Goal: Communication & Community: Ask a question

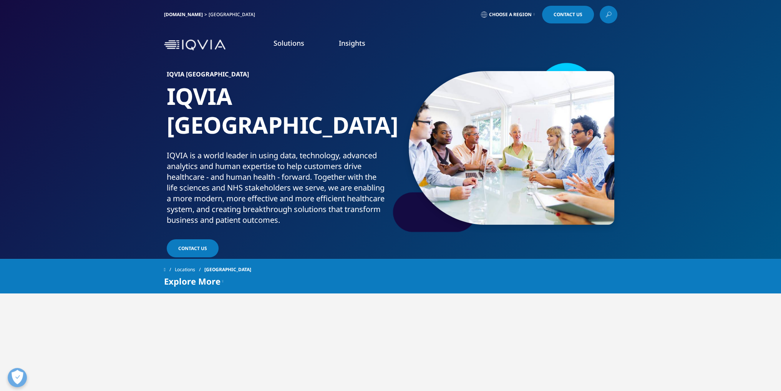
click at [202, 248] on span "Contact Us" at bounding box center [192, 248] width 29 height 7
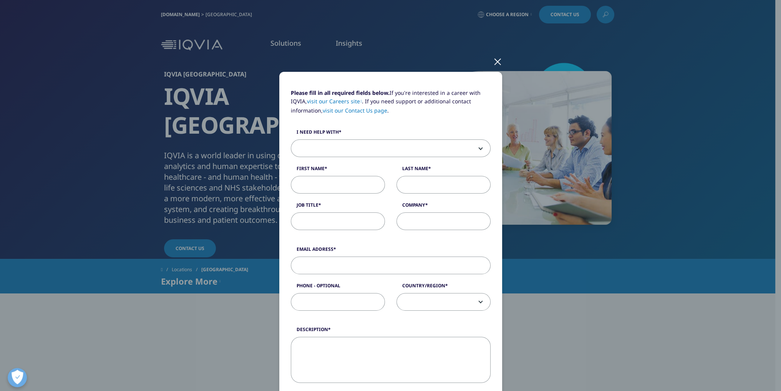
click at [385, 146] on span at bounding box center [390, 149] width 199 height 18
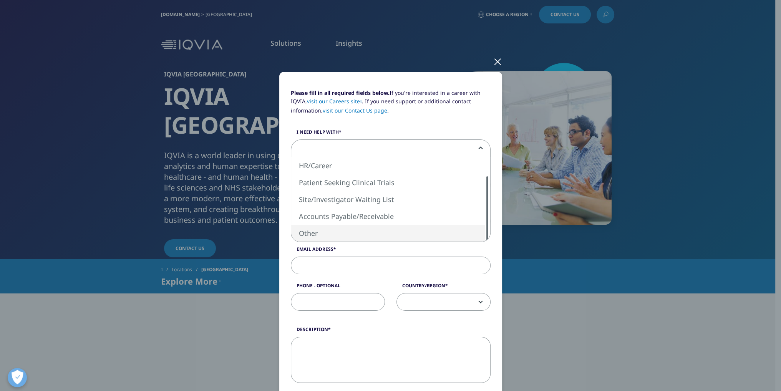
select select "Other"
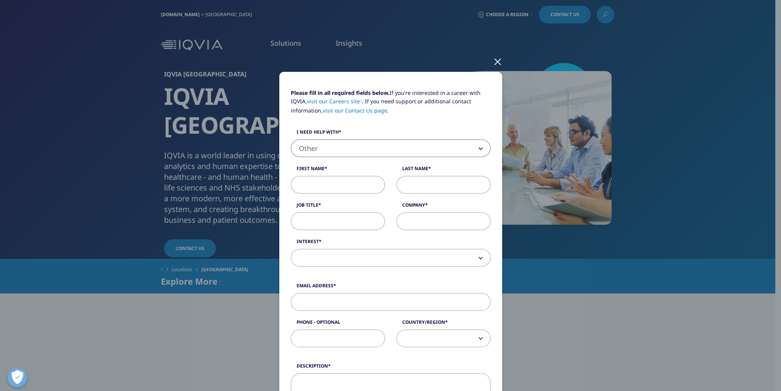
click at [344, 185] on input "First Name" at bounding box center [338, 185] width 94 height 18
type input "Mary"
type input "Dryer"
type input "Processor"
type input "Revolution Mortgage"
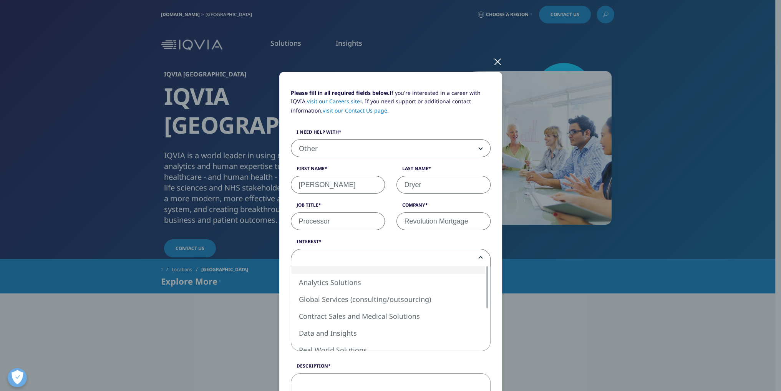
click at [474, 257] on span at bounding box center [390, 258] width 199 height 18
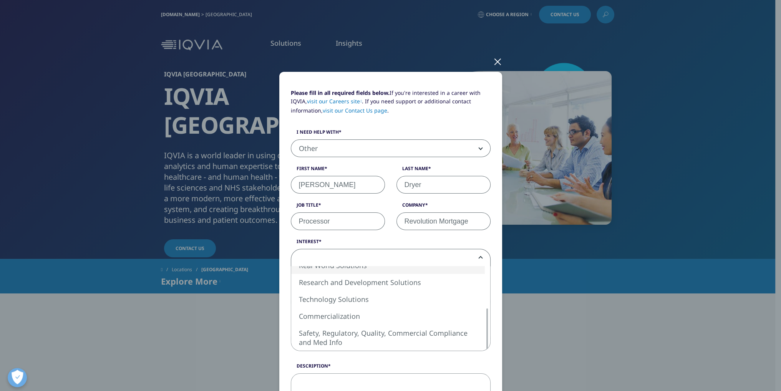
click at [456, 260] on span at bounding box center [390, 258] width 199 height 18
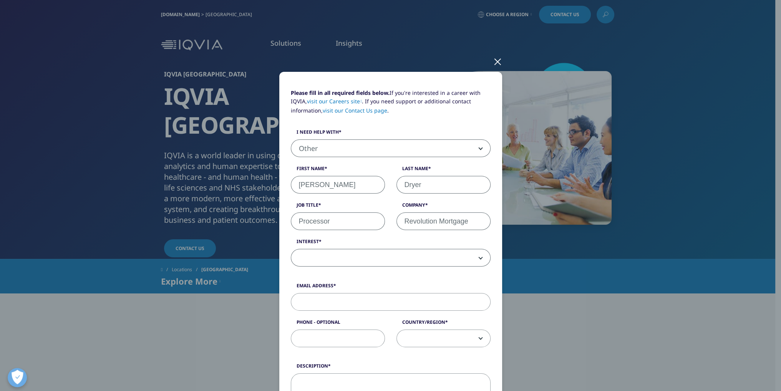
click at [478, 259] on span at bounding box center [391, 258] width 200 height 18
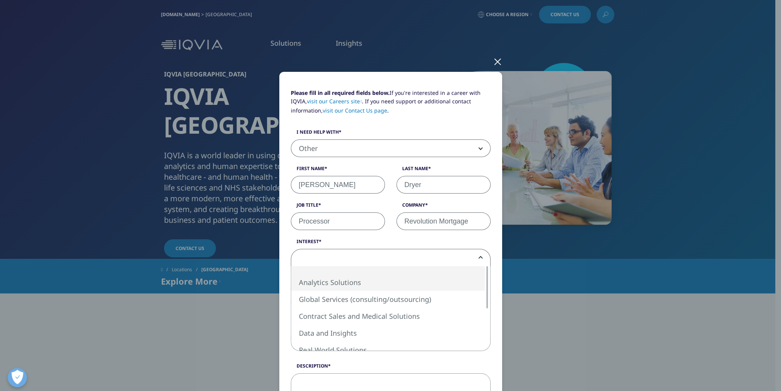
click at [374, 111] on link "visit our Contact Us page" at bounding box center [355, 110] width 65 height 7
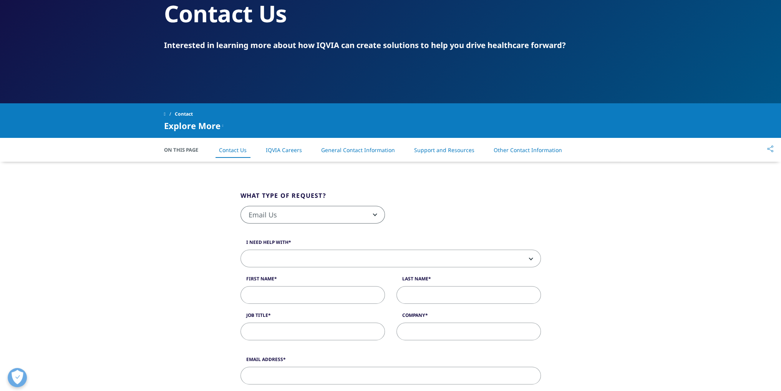
scroll to position [77, 0]
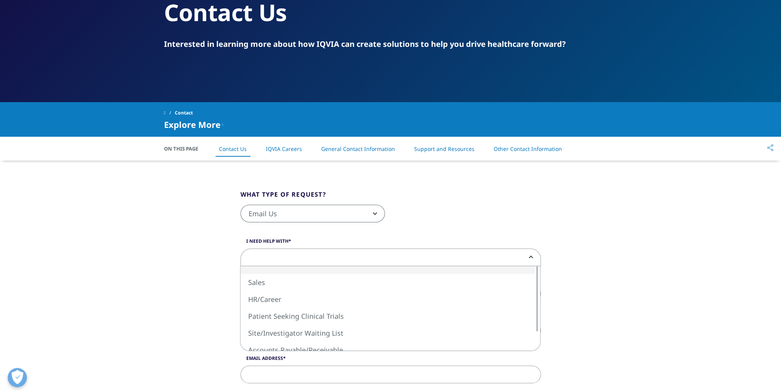
click at [369, 254] on span at bounding box center [391, 258] width 300 height 18
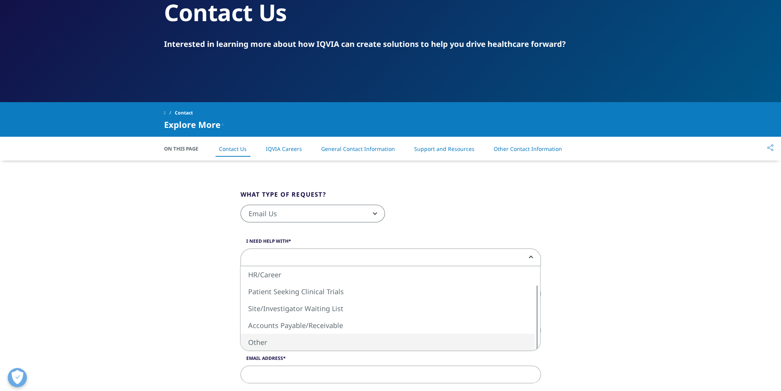
select select "Other"
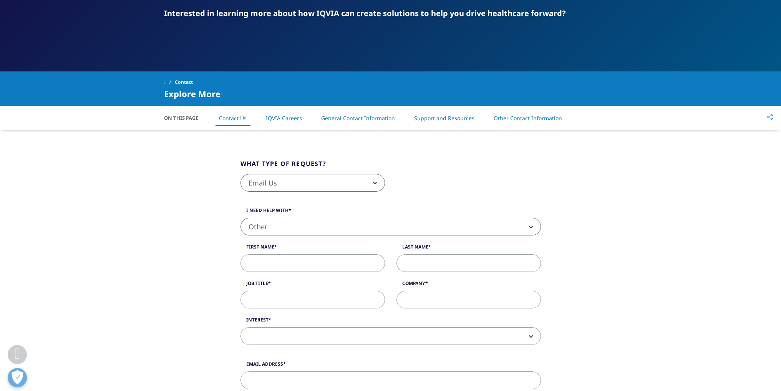
scroll to position [154, 0]
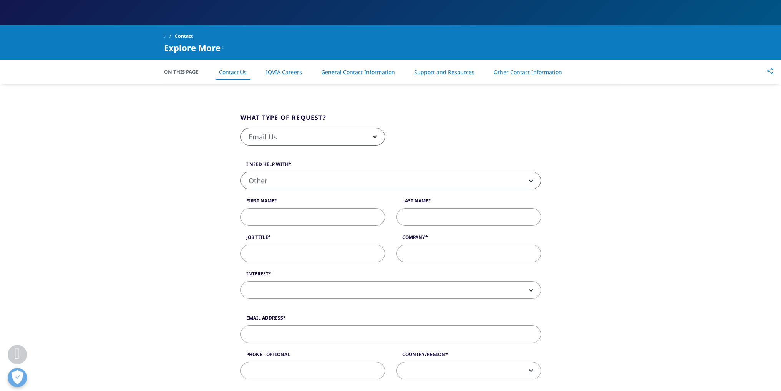
click at [533, 290] on span at bounding box center [391, 290] width 300 height 18
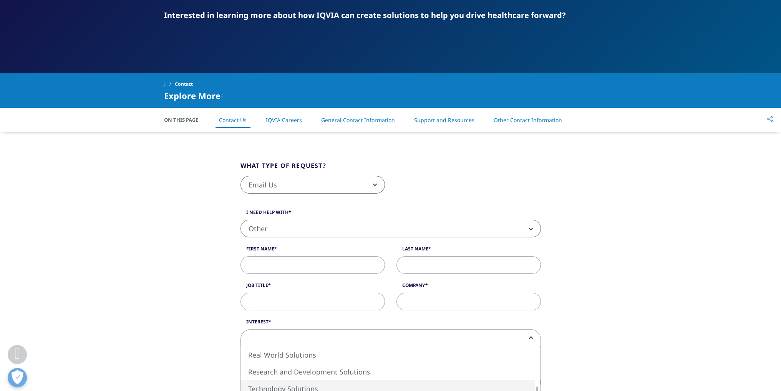
scroll to position [77, 0]
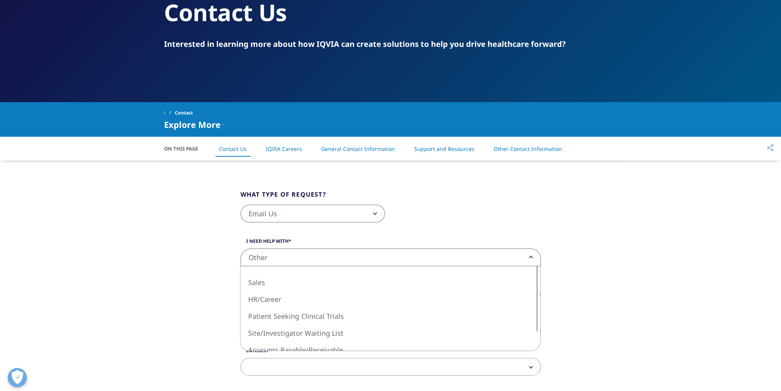
click at [383, 259] on span "Other" at bounding box center [391, 258] width 300 height 18
click at [613, 274] on span "Sales HR/Career Patient Seeking Clinical Trials Site/Investigator Waiting List …" at bounding box center [630, 275] width 781 height 18
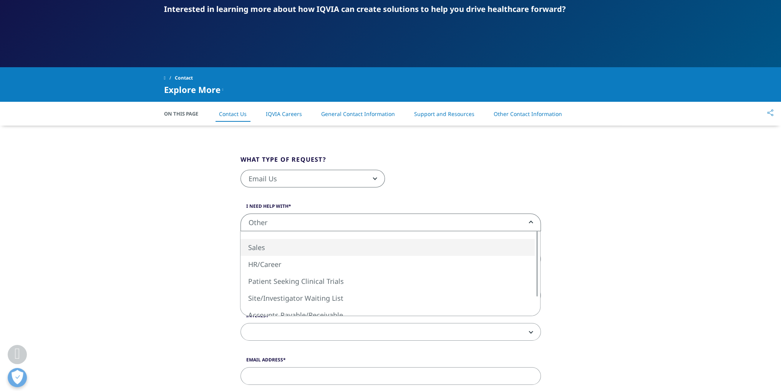
scroll to position [154, 0]
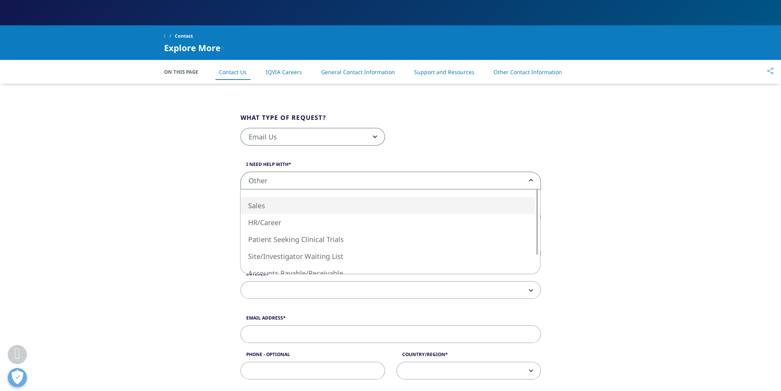
click at [464, 298] on span at bounding box center [391, 291] width 300 height 18
click at [636, 263] on div "What type of request? Email Us Request a Demo IQVIA Institute Inquiries Media I…" at bounding box center [390, 350] width 781 height 532
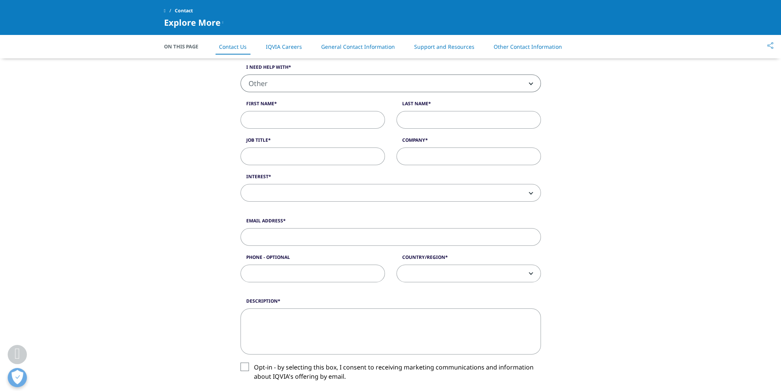
scroll to position [192, 0]
click at [259, 125] on input "First Name" at bounding box center [313, 120] width 144 height 18
type input "Mary"
type input "Dryer"
type input "Processor"
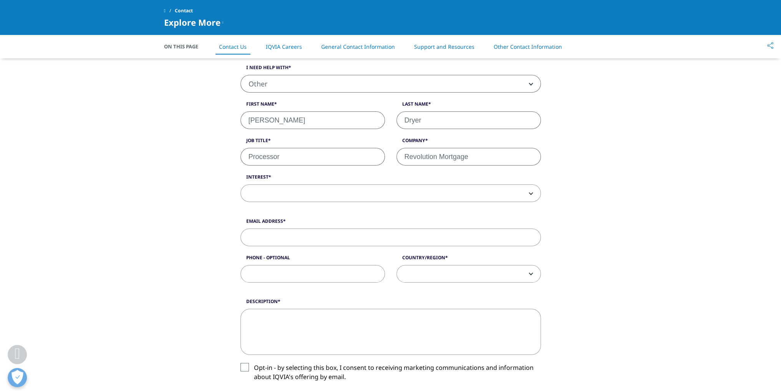
type input "Revolution Mortgage"
click at [316, 237] on input "Email Address" at bounding box center [391, 238] width 300 height 18
type input "mdryer@revolutionmortgage.com"
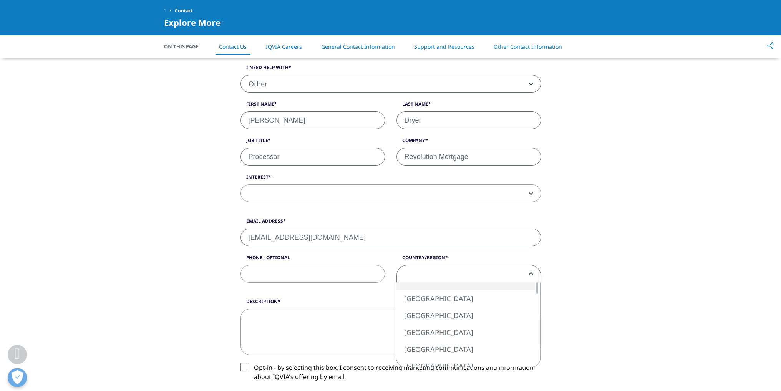
click at [519, 279] on span at bounding box center [469, 274] width 144 height 18
select select "[GEOGRAPHIC_DATA]"
click at [398, 329] on textarea "Description" at bounding box center [391, 332] width 300 height 46
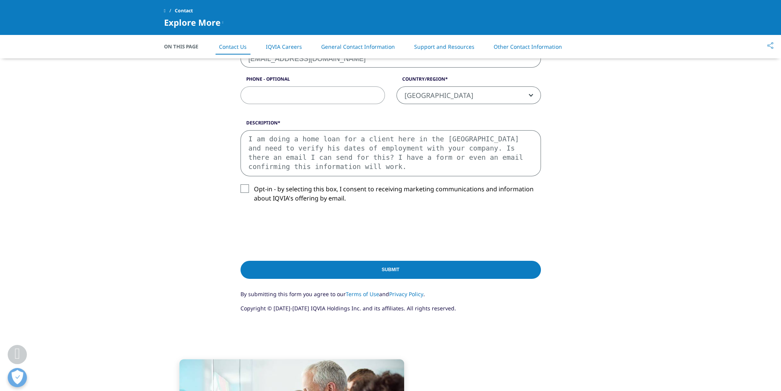
scroll to position [384, 0]
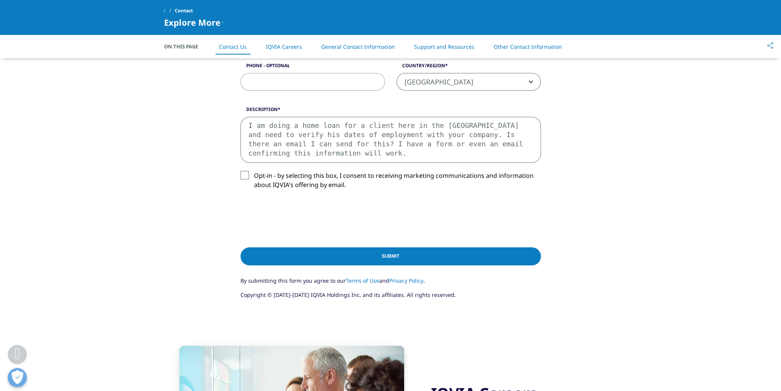
type textarea "I am doing a home loan for a client here in the United States and need to verif…"
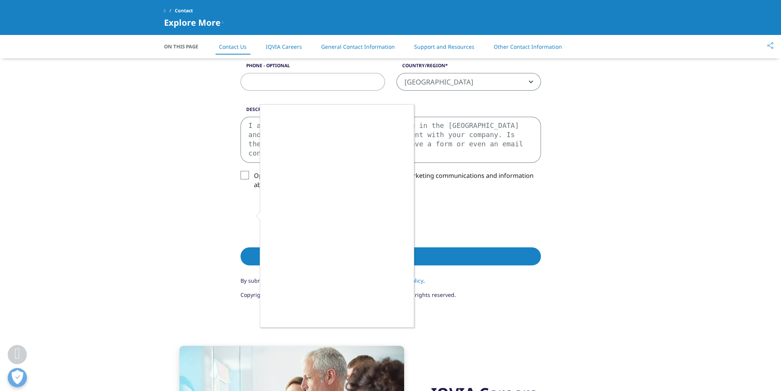
scroll to position [423, 0]
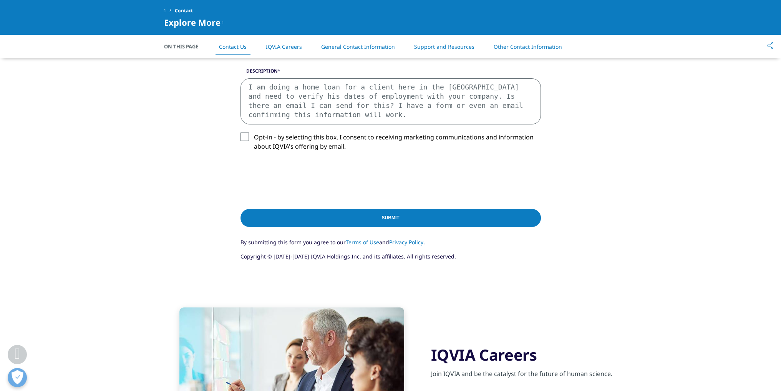
click at [395, 215] on input "Submit" at bounding box center [391, 218] width 300 height 18
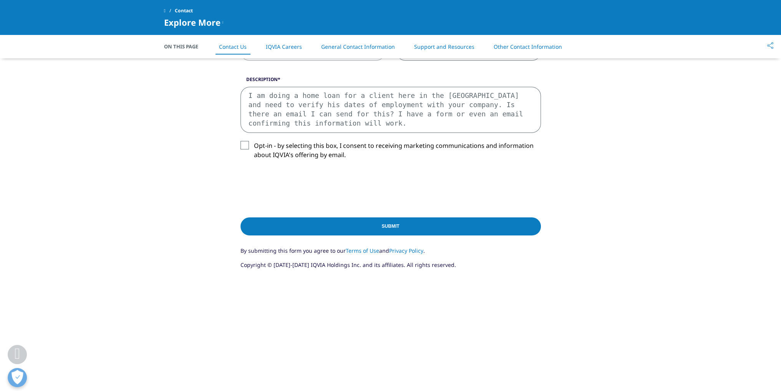
scroll to position [181, 0]
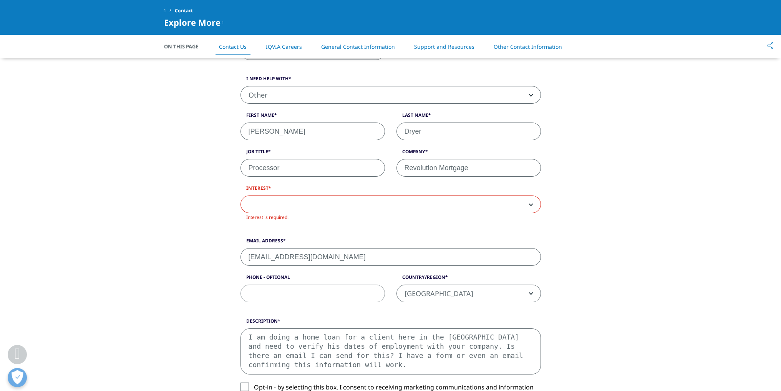
click at [330, 201] on span at bounding box center [391, 205] width 300 height 18
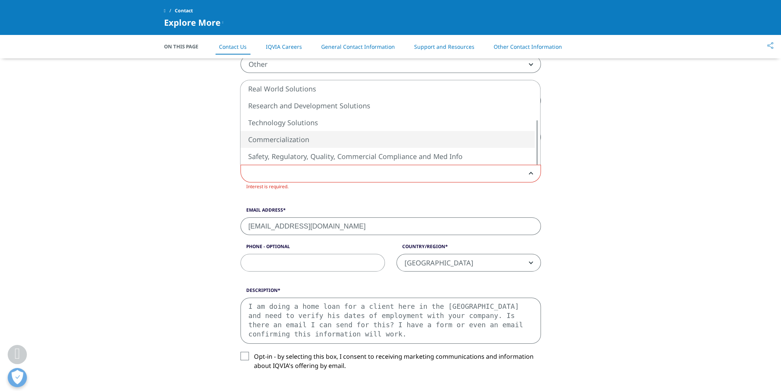
scroll to position [219, 0]
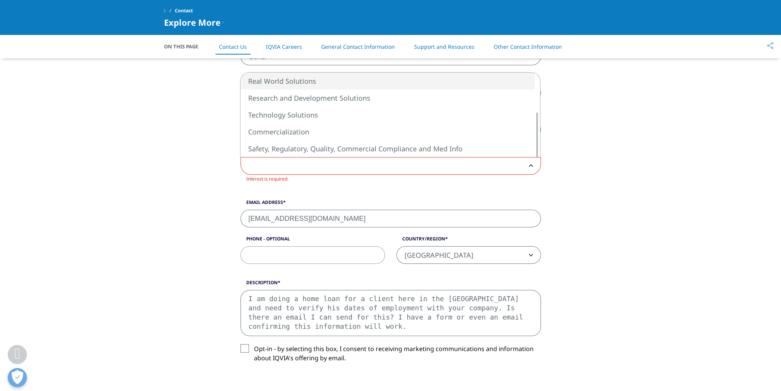
drag, startPoint x: 533, startPoint y: 47, endPoint x: 530, endPoint y: 53, distance: 6.5
click at [533, 47] on link "Other Contact Information" at bounding box center [528, 46] width 68 height 7
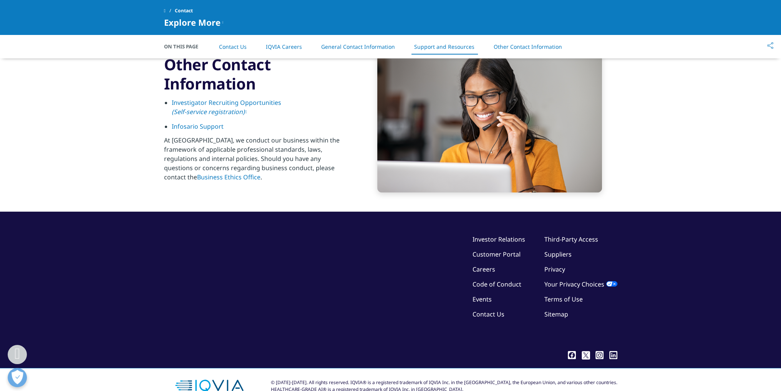
scroll to position [1241, 0]
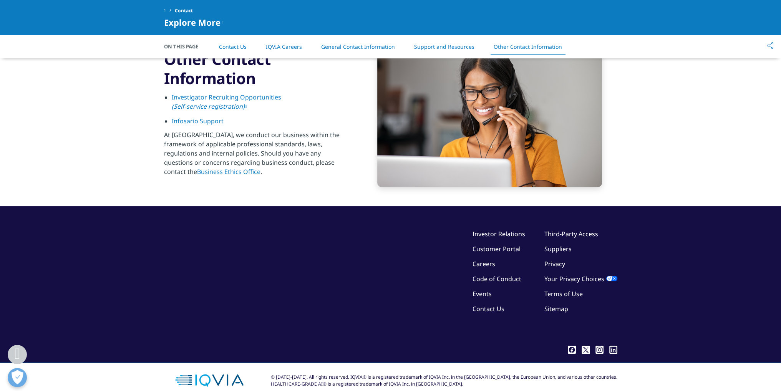
click at [585, 236] on link "Third-Party Access" at bounding box center [571, 234] width 54 height 8
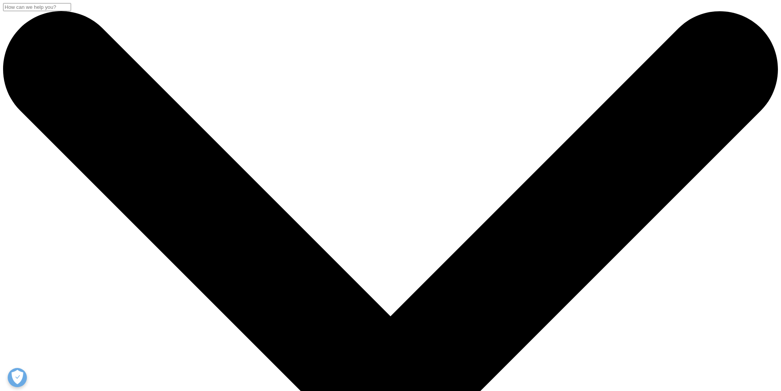
select select "Other"
select select "[GEOGRAPHIC_DATA]"
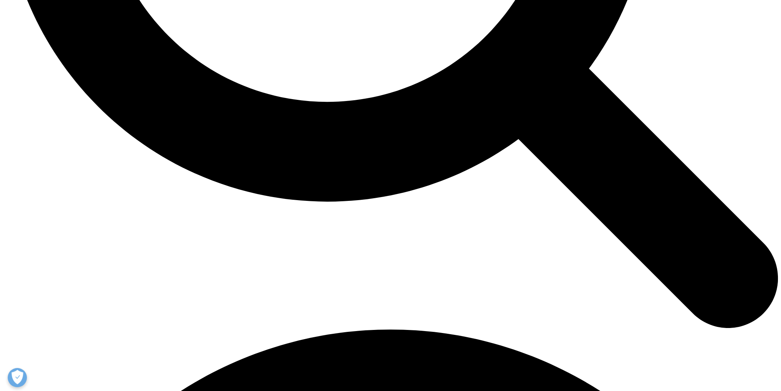
scroll to position [1208, 0]
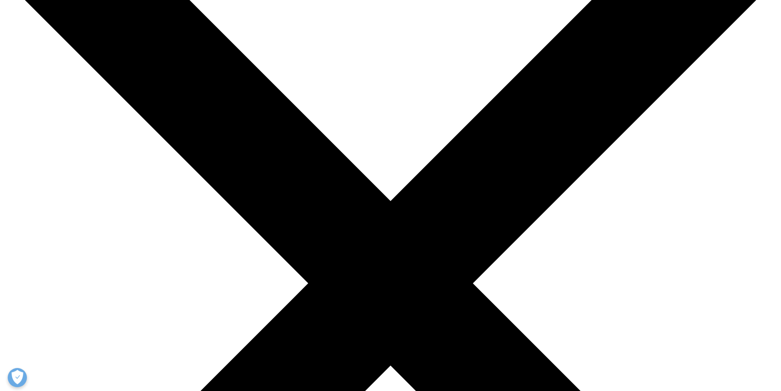
scroll to position [104, 0]
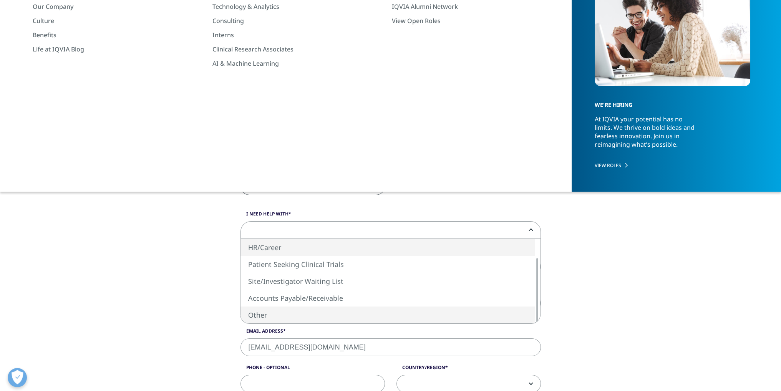
select select "HR/Career"
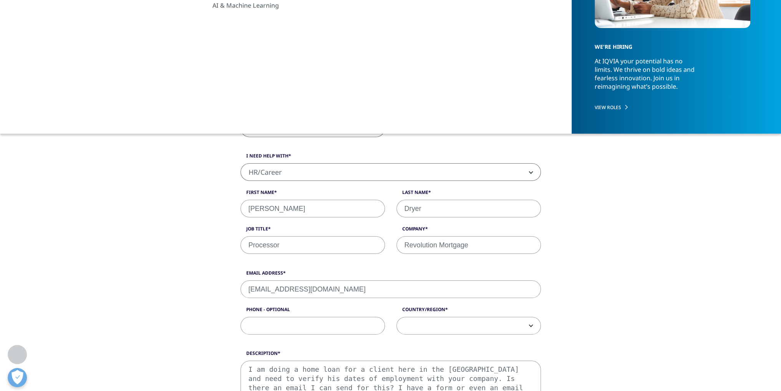
scroll to position [181, 0]
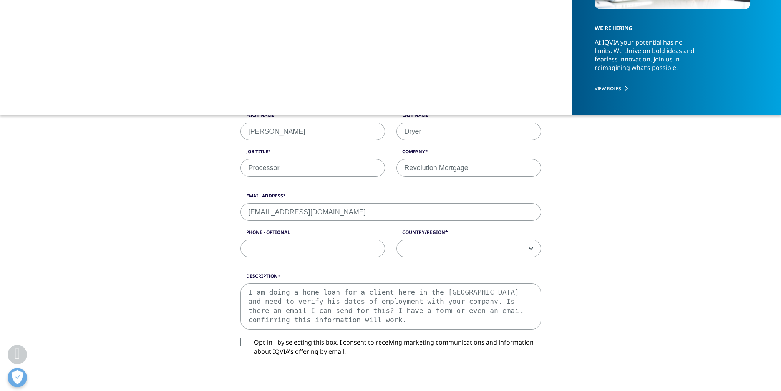
click at [524, 246] on span at bounding box center [469, 249] width 144 height 18
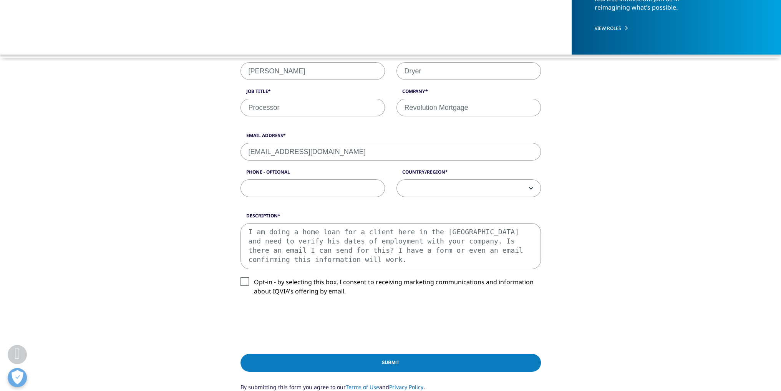
scroll to position [258, 0]
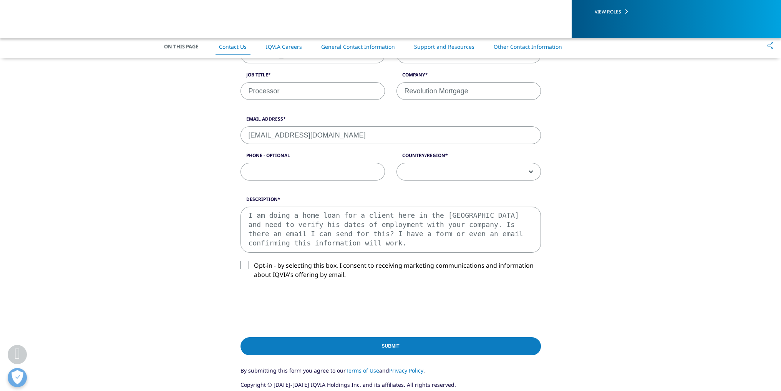
click at [529, 168] on span at bounding box center [469, 172] width 144 height 18
click at [524, 174] on span at bounding box center [469, 172] width 144 height 18
click at [529, 172] on b at bounding box center [529, 172] width 0 height 0
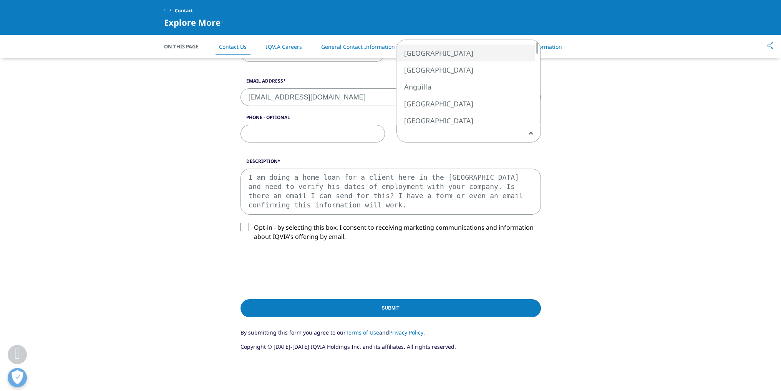
scroll to position [296, 0]
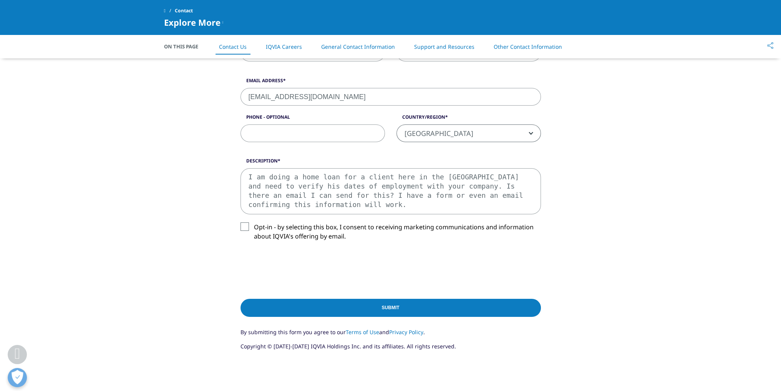
click at [529, 131] on span "[GEOGRAPHIC_DATA]" at bounding box center [469, 133] width 144 height 18
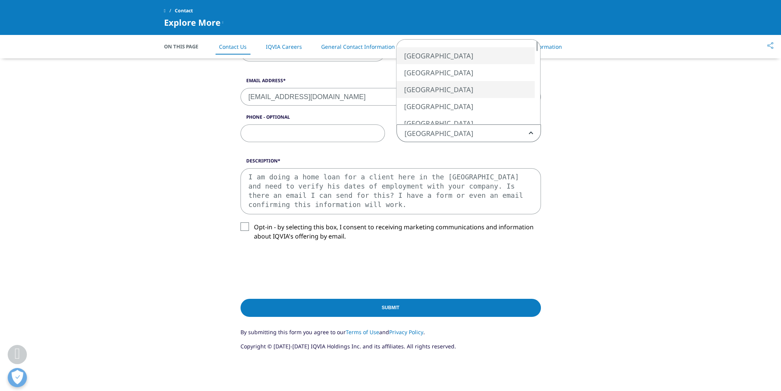
select select "[GEOGRAPHIC_DATA]"
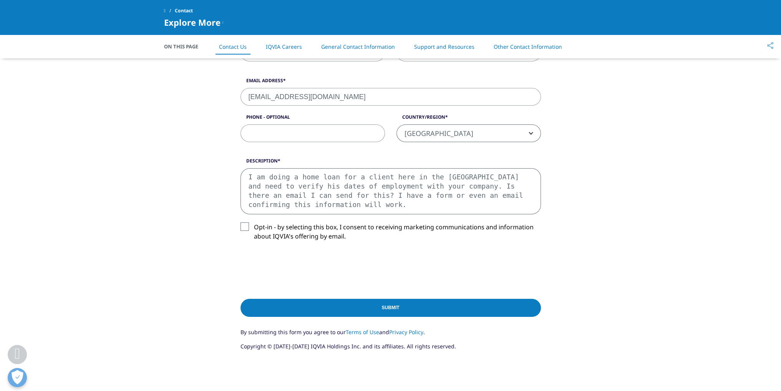
click at [428, 185] on textarea "I am doing a home loan for a client here in the United States and need to verif…" at bounding box center [391, 191] width 300 height 46
type textarea "I am doing a home loan for a client here in the United States and need to verif…"
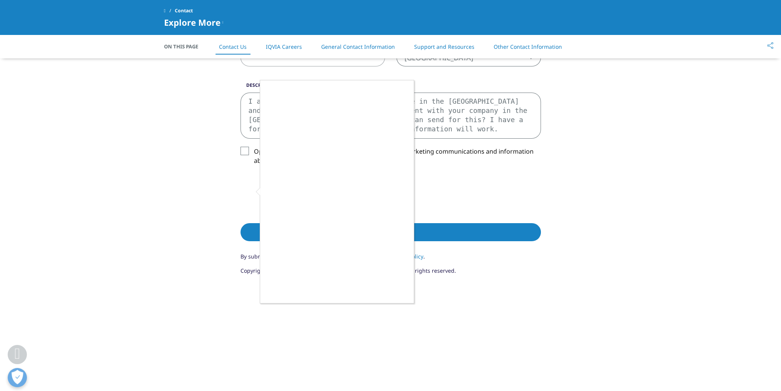
scroll to position [373, 0]
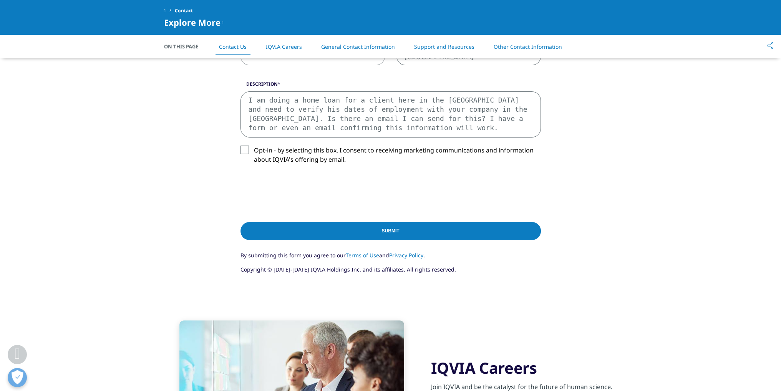
click at [404, 229] on input "Submit" at bounding box center [391, 231] width 300 height 18
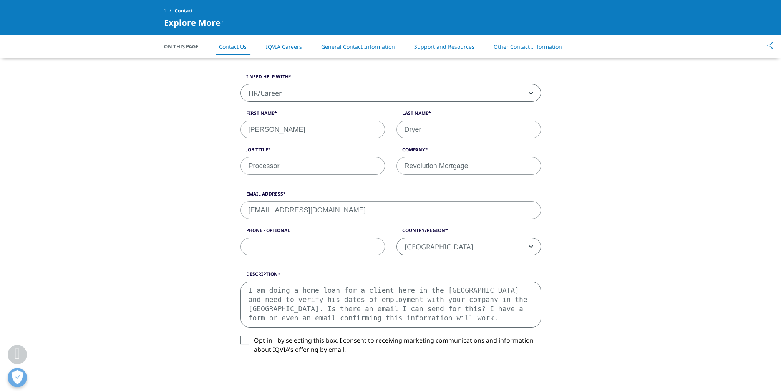
scroll to position [169, 0]
